Goal: Information Seeking & Learning: Learn about a topic

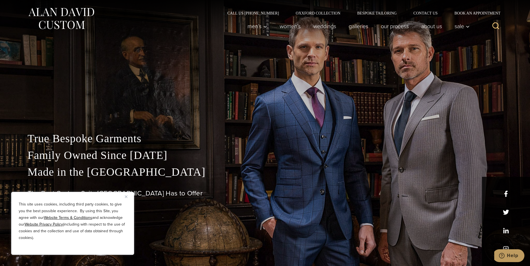
click at [127, 197] on button "Close" at bounding box center [128, 196] width 7 height 7
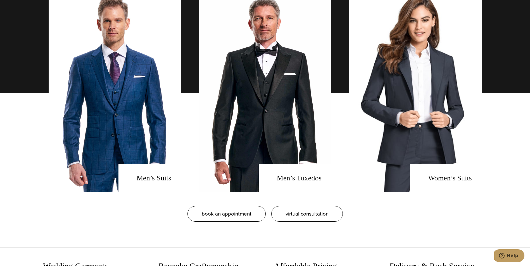
scroll to position [503, 0]
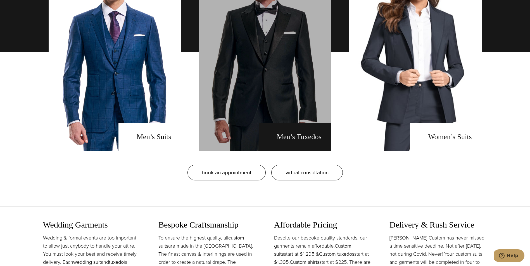
click at [304, 78] on link "men's tuxedos" at bounding box center [265, 52] width 132 height 198
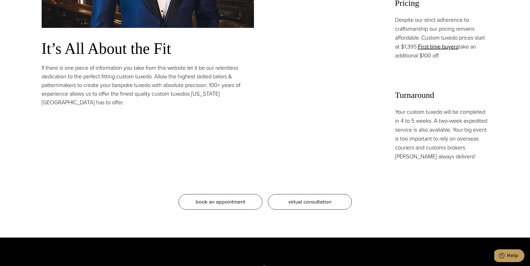
scroll to position [503, 0]
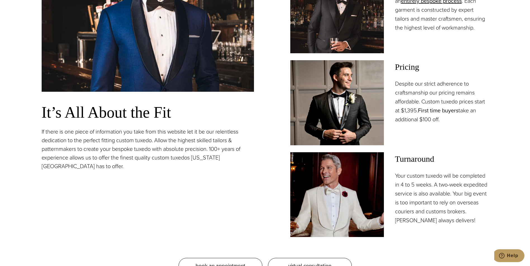
click at [443, 110] on link "First time buyers" at bounding box center [438, 110] width 40 height 8
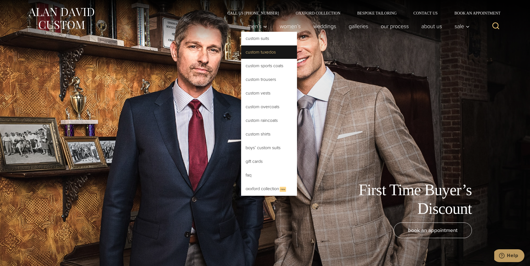
click at [264, 51] on link "Custom Tuxedos" at bounding box center [269, 52] width 56 height 13
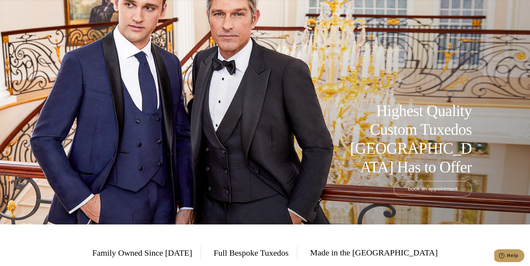
scroll to position [19, 0]
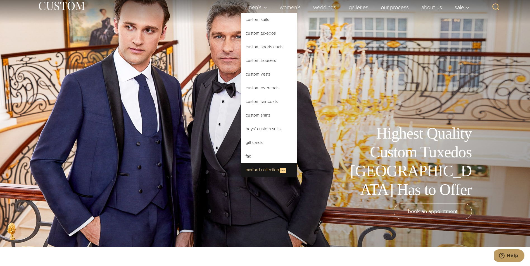
click at [274, 165] on link "Oxxford Collection New" at bounding box center [269, 170] width 56 height 14
click at [260, 172] on link "Oxxford Collection New" at bounding box center [269, 170] width 56 height 14
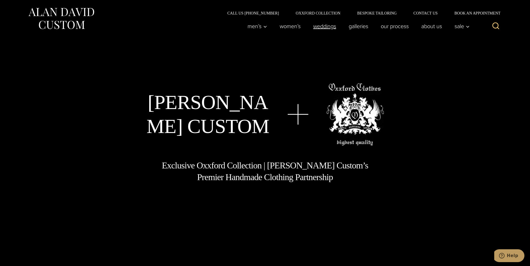
click at [333, 29] on link "weddings" at bounding box center [324, 26] width 35 height 11
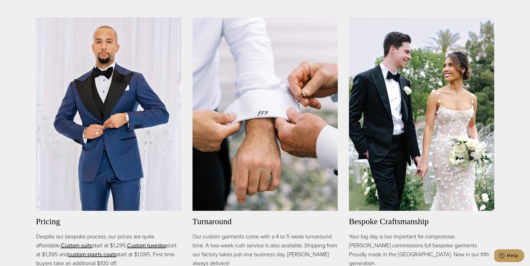
scroll to position [419, 0]
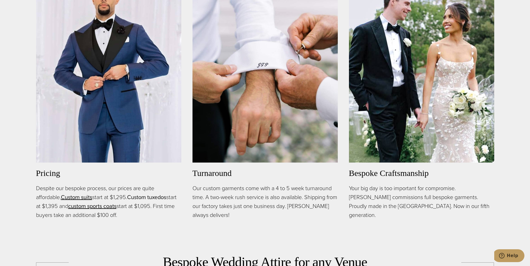
click at [138, 198] on link "Custom tuxedos" at bounding box center [146, 197] width 39 height 8
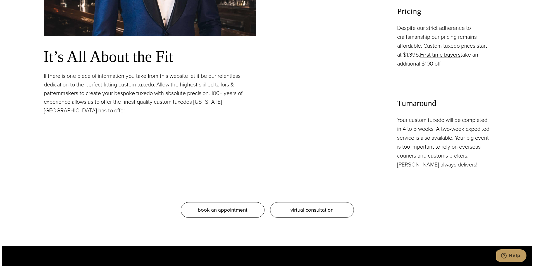
scroll to position [614, 0]
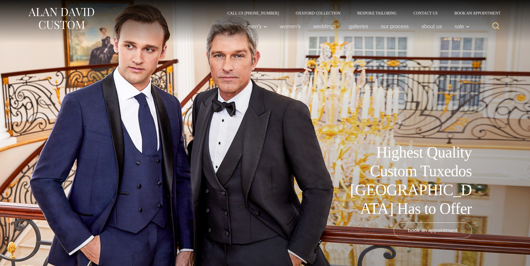
scroll to position [19, 0]
